Goal: Check status: Check status

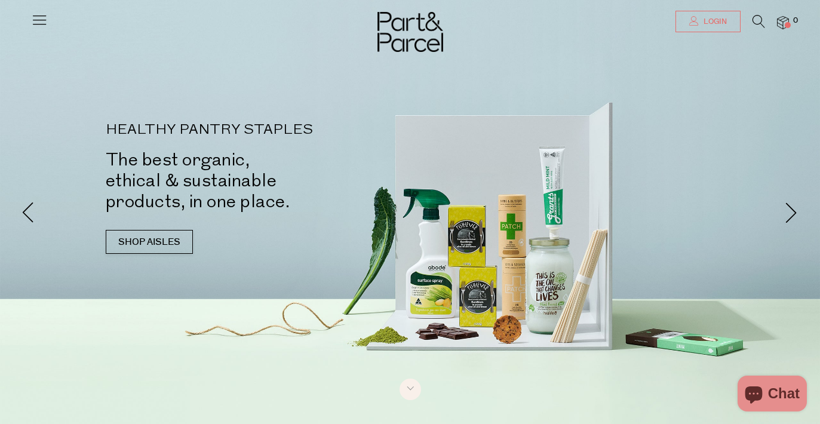
click at [707, 21] on span "Login" at bounding box center [713, 22] width 26 height 10
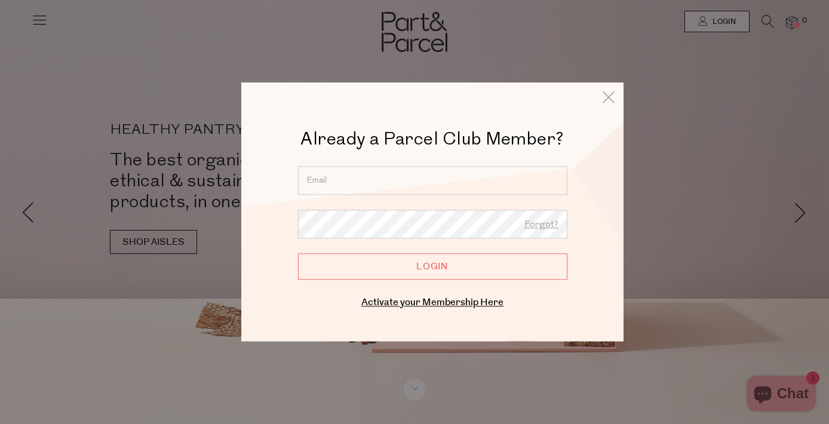
type input "sarsjordan@hotmail.com"
click at [420, 267] on input "Login" at bounding box center [432, 266] width 269 height 26
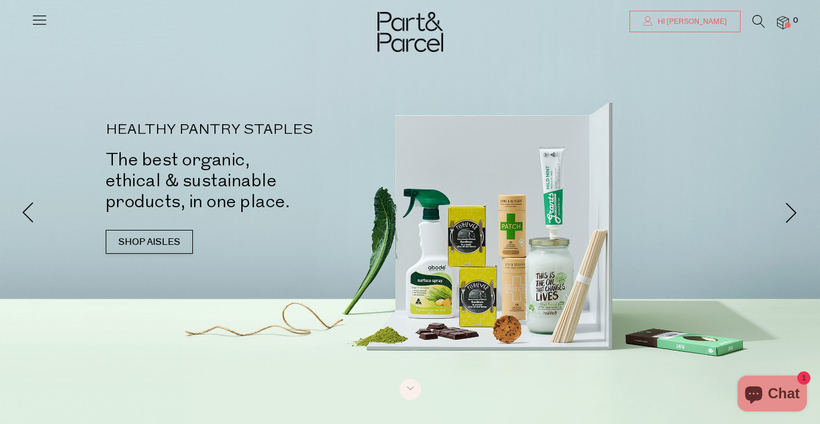
click at [723, 24] on span "Hi [PERSON_NAME]" at bounding box center [690, 22] width 72 height 10
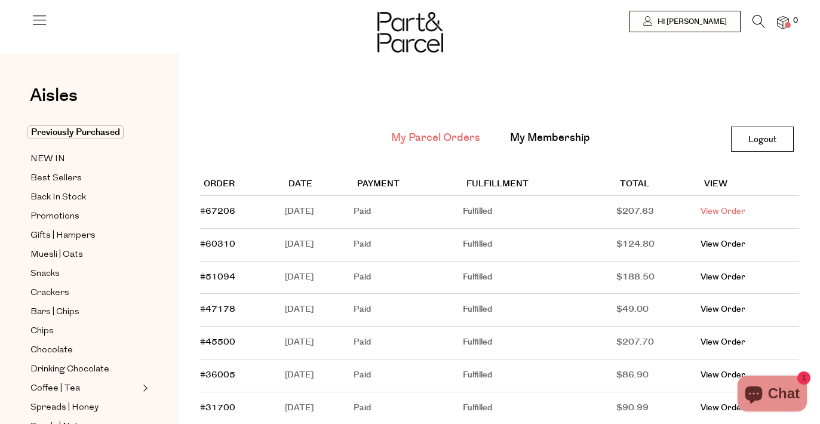
click at [738, 208] on link "View Order" at bounding box center [722, 211] width 45 height 12
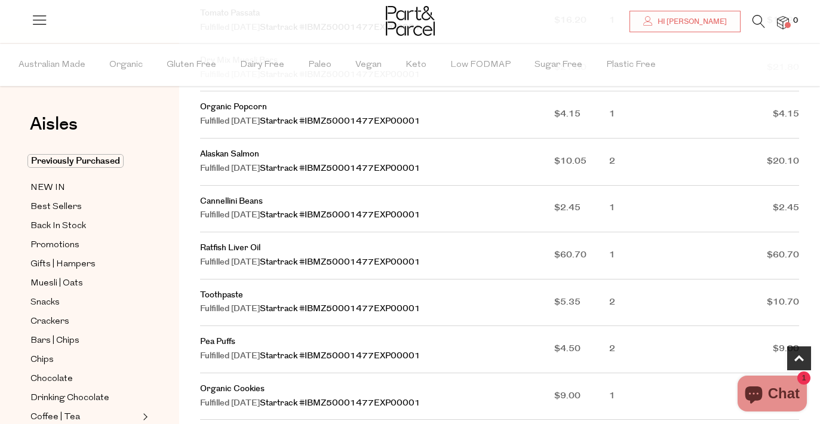
scroll to position [420, 0]
